Goal: Transaction & Acquisition: Purchase product/service

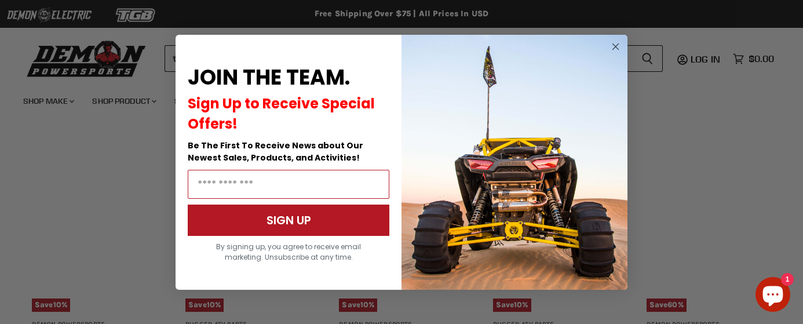
scroll to position [948, 0]
